Goal: Task Accomplishment & Management: Use online tool/utility

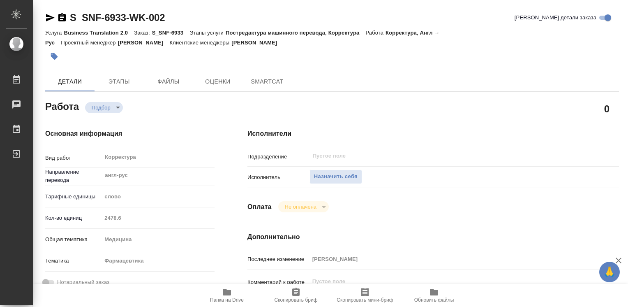
type textarea "x"
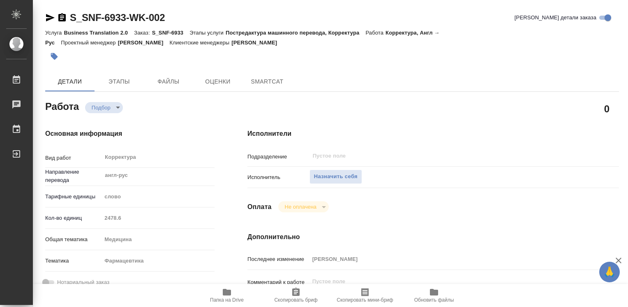
type textarea "x"
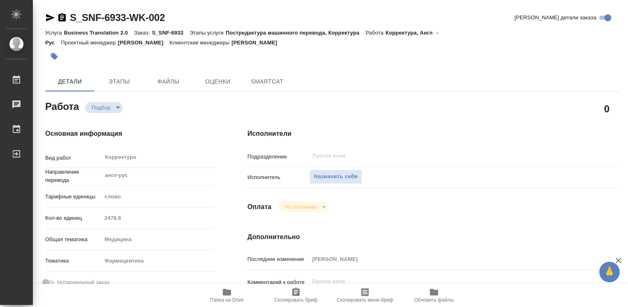
type textarea "x"
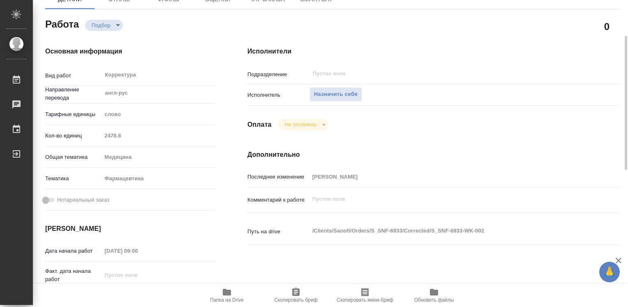
type textarea "x"
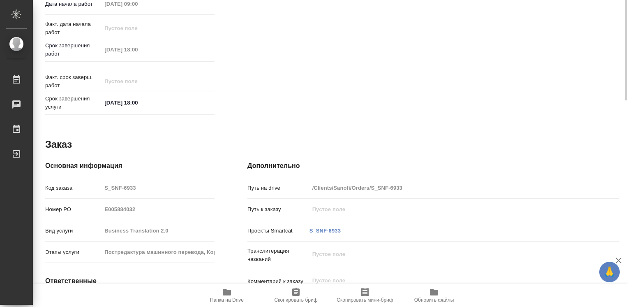
type textarea "x"
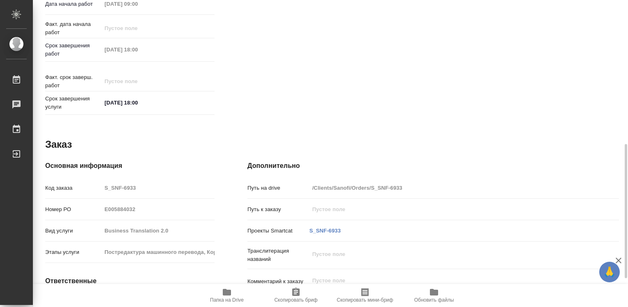
scroll to position [394, 0]
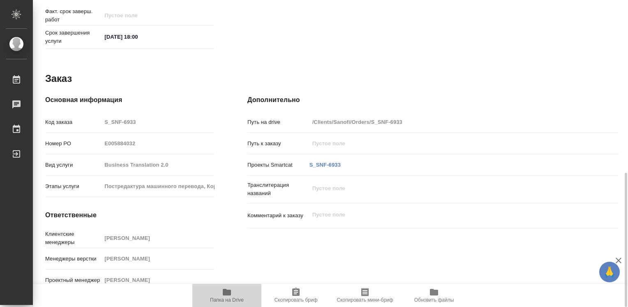
click at [225, 295] on icon "button" at bounding box center [227, 292] width 10 height 10
